Goal: Navigation & Orientation: Find specific page/section

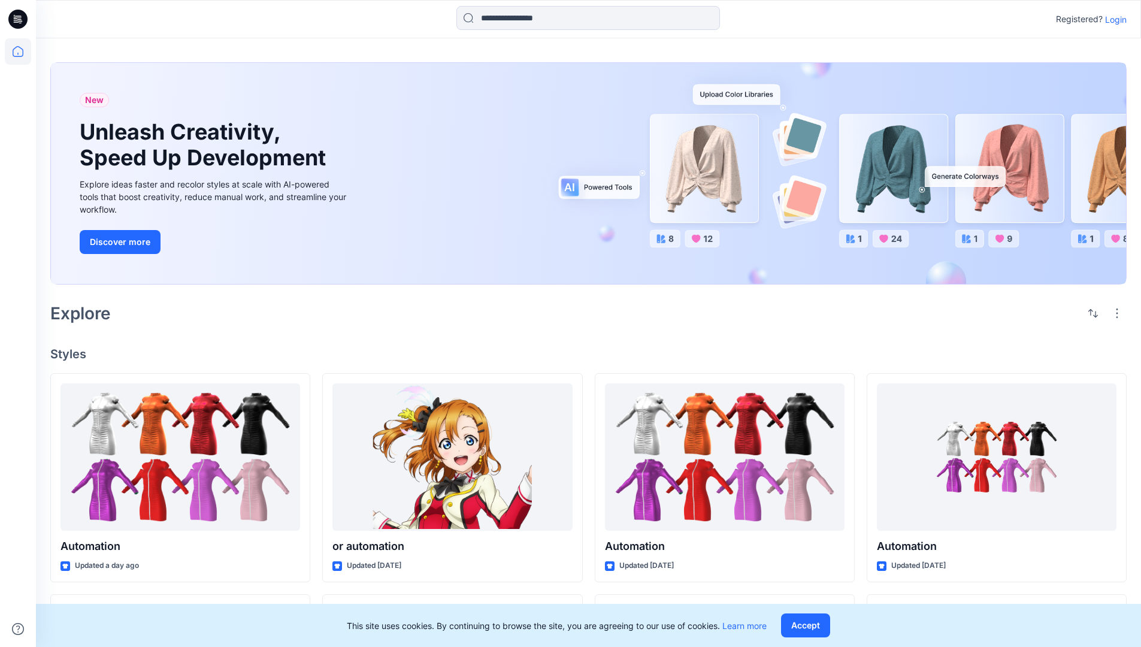
click at [1113, 19] on p "Login" at bounding box center [1116, 19] width 22 height 13
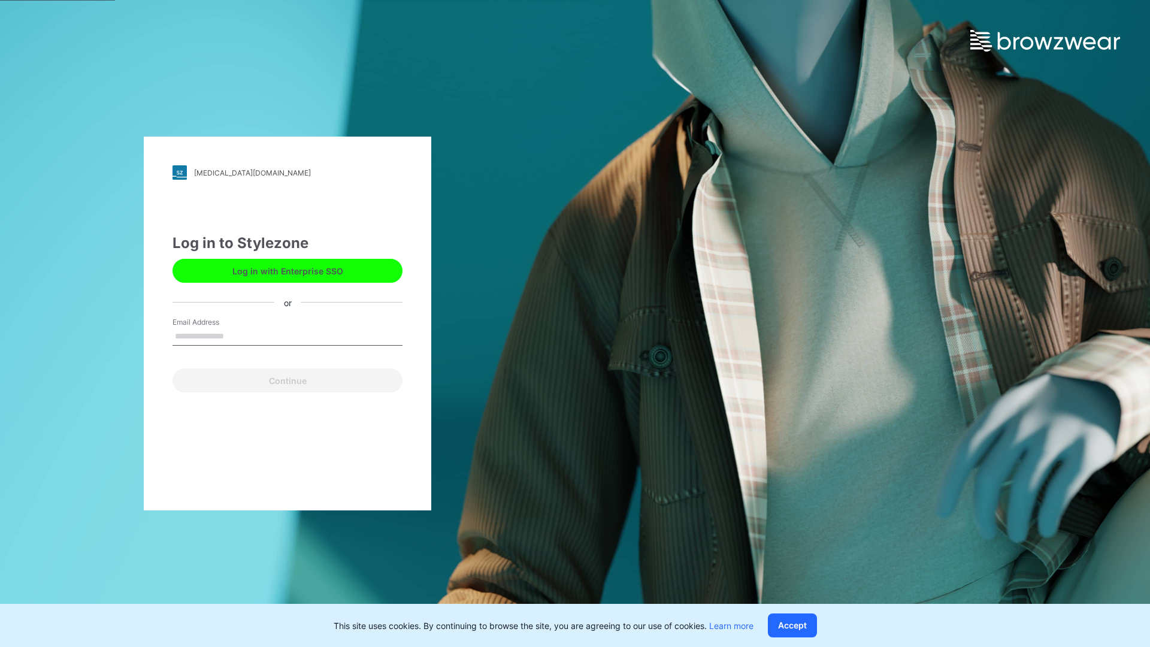
click at [237, 335] on input "Email Address" at bounding box center [287, 337] width 230 height 18
type input "**********"
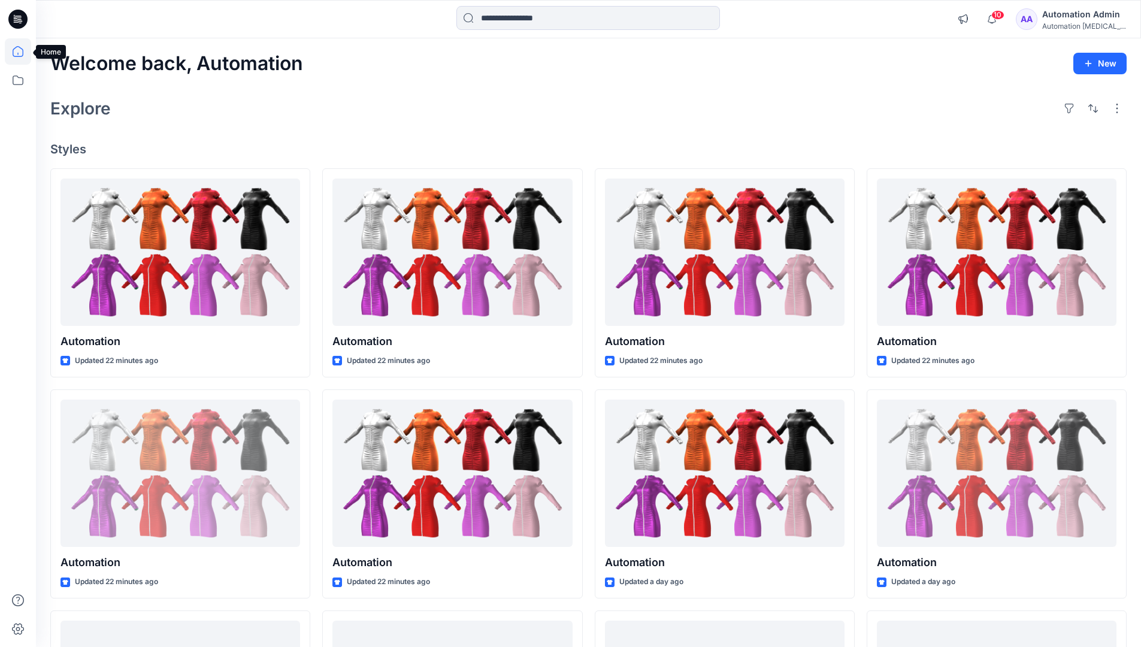
click at [23, 52] on icon at bounding box center [18, 51] width 11 height 11
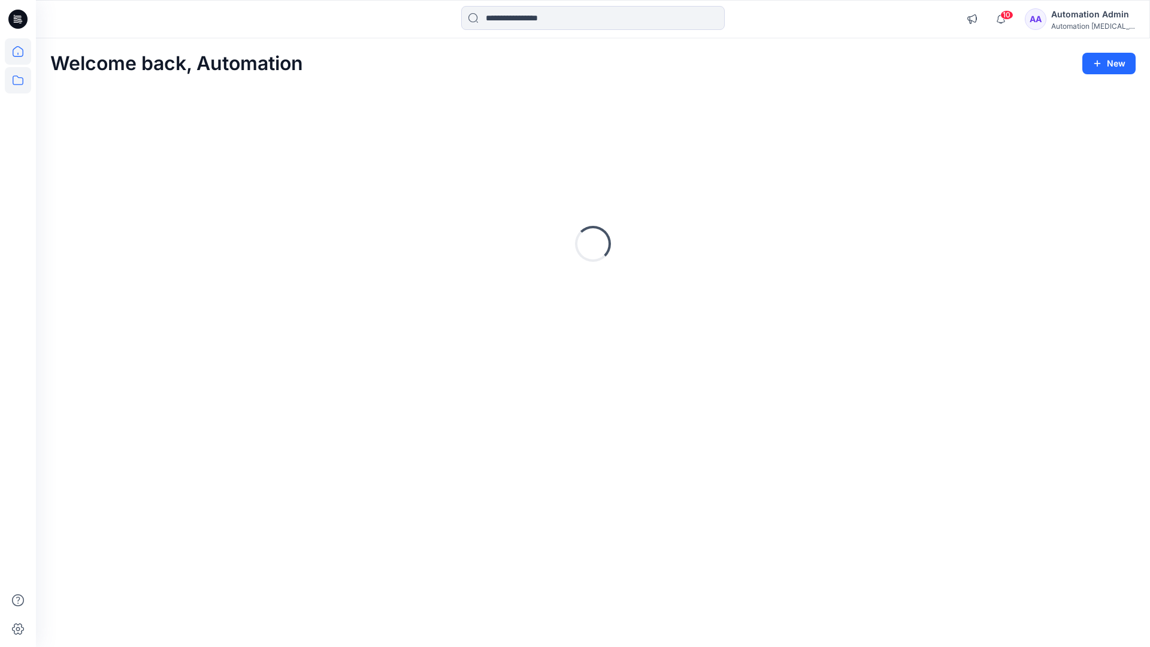
click at [19, 78] on icon at bounding box center [18, 80] width 11 height 10
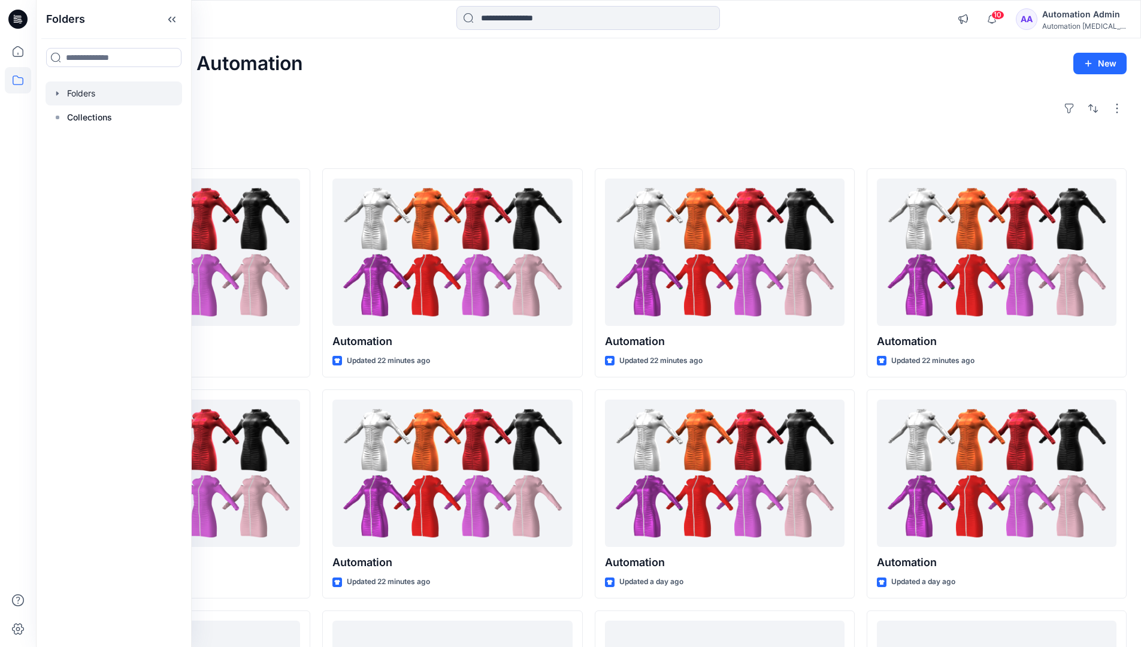
click at [87, 93] on div at bounding box center [114, 93] width 137 height 24
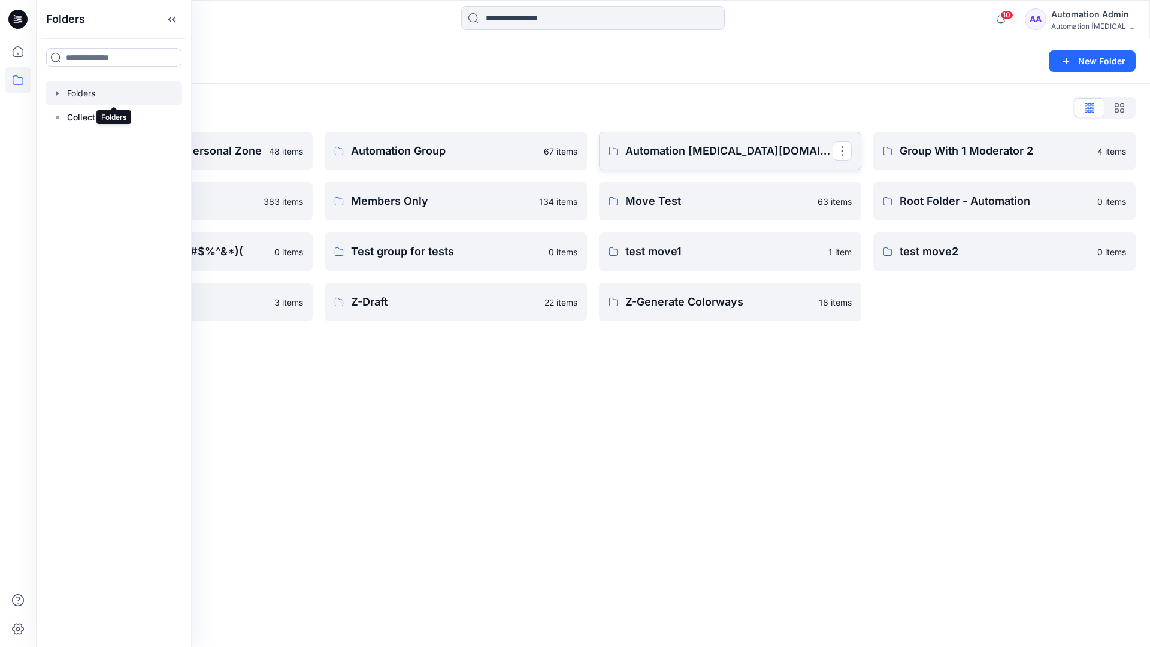
click at [688, 156] on p "Automation testim.io" at bounding box center [728, 151] width 207 height 17
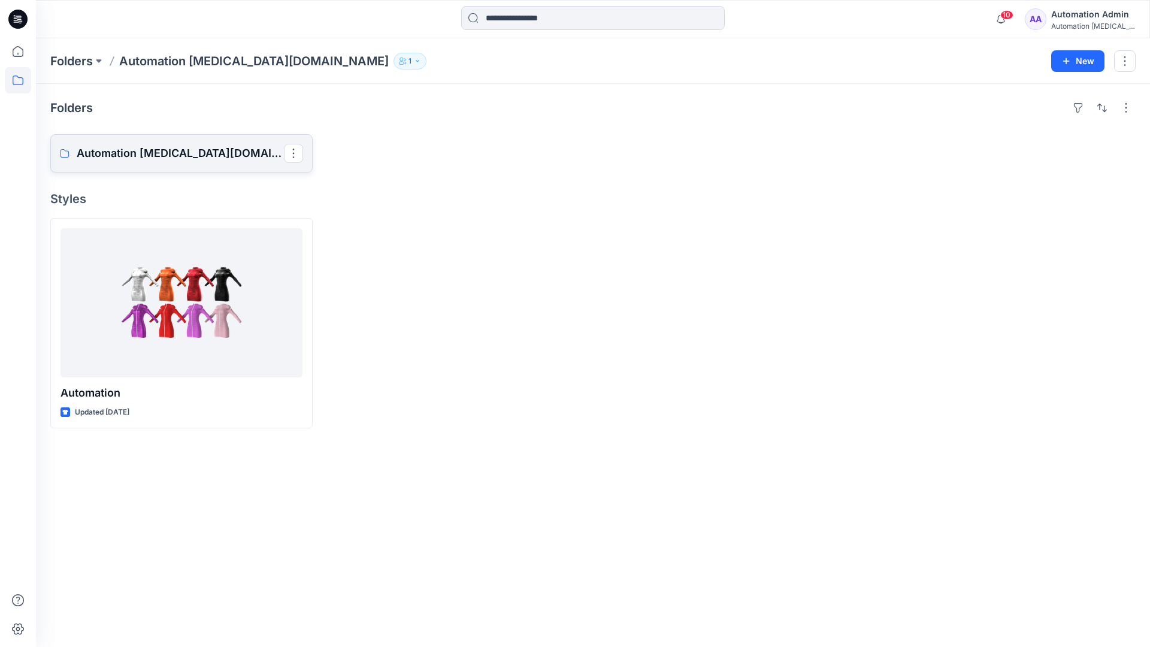
click at [169, 158] on p "Automation testim.io Board" at bounding box center [180, 153] width 207 height 17
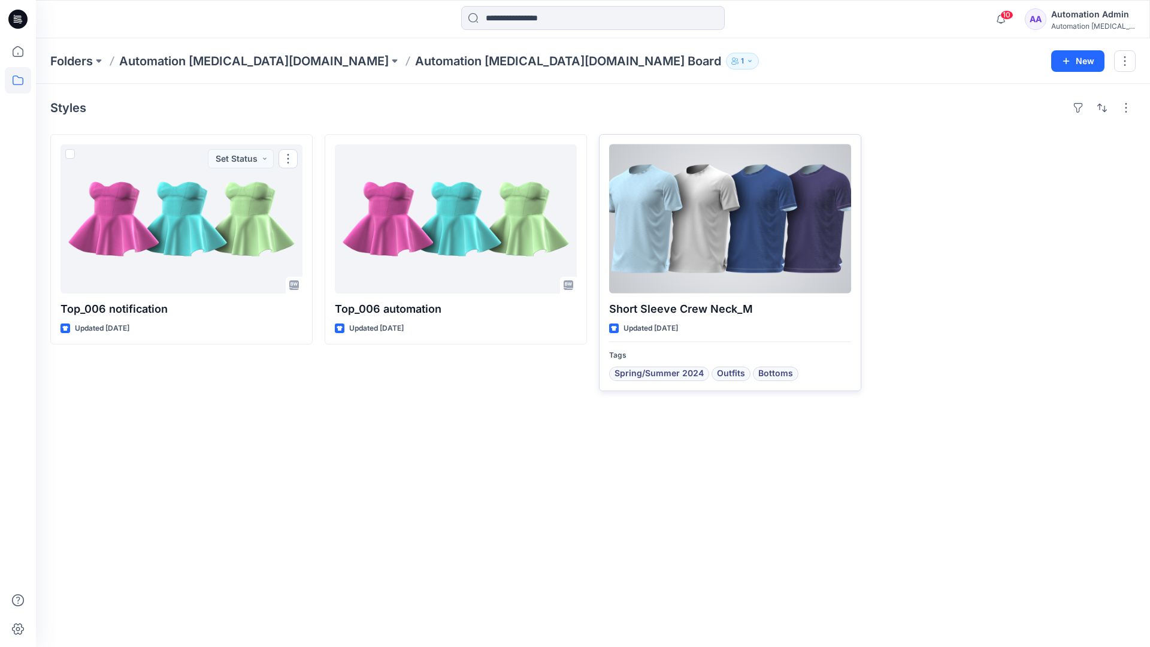
click at [685, 230] on div at bounding box center [730, 218] width 242 height 149
